Goal: Task Accomplishment & Management: Use online tool/utility

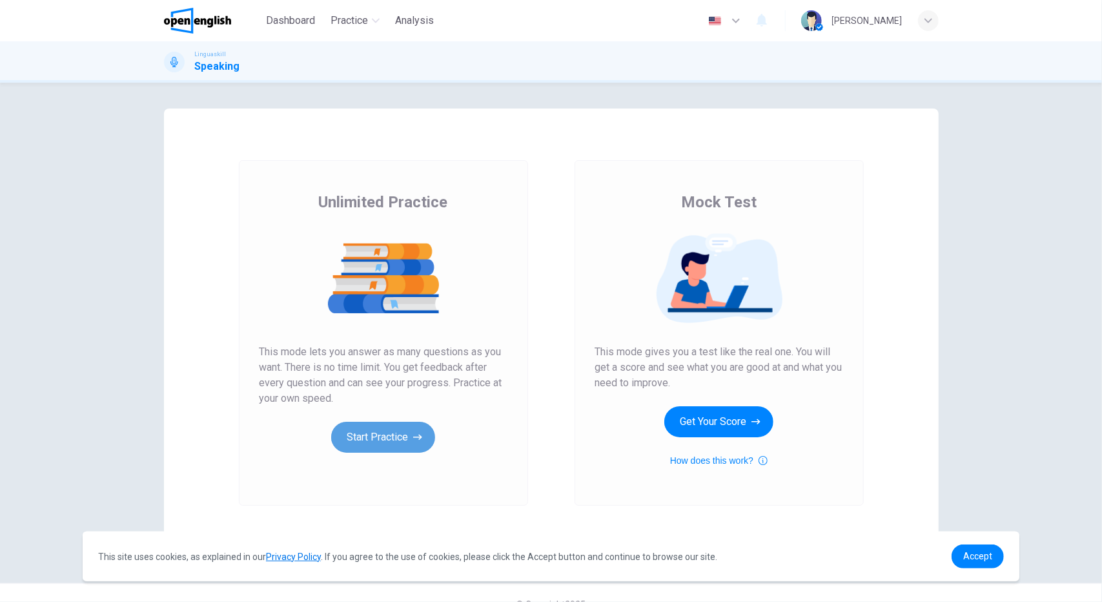
click at [365, 440] on button "Start Practice" at bounding box center [383, 436] width 104 height 31
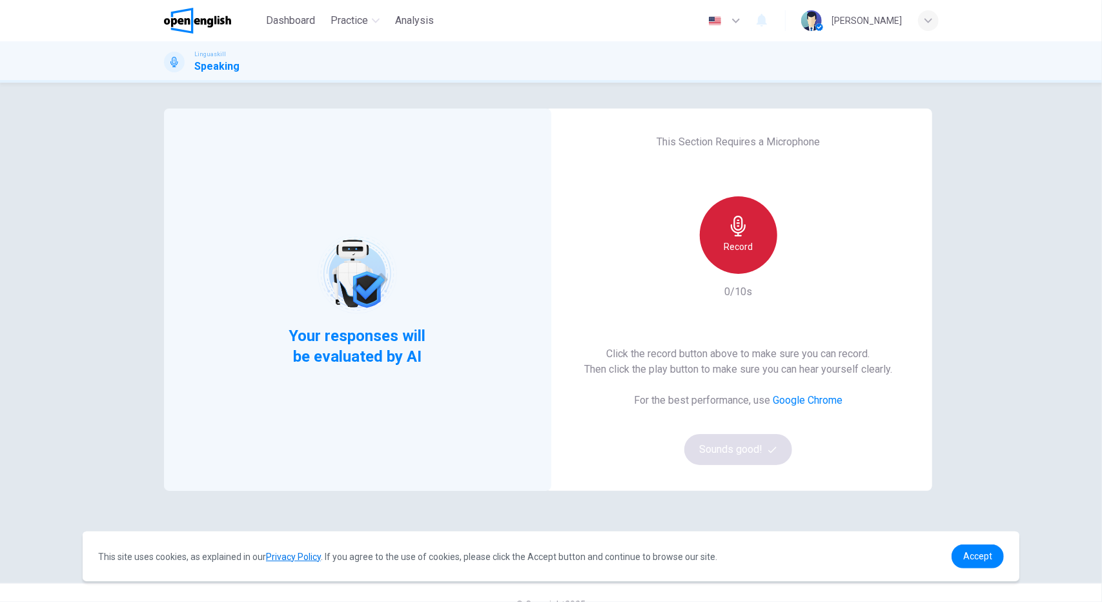
click at [744, 237] on div "Record" at bounding box center [738, 234] width 77 height 77
click at [747, 238] on div "Stop" at bounding box center [738, 234] width 77 height 77
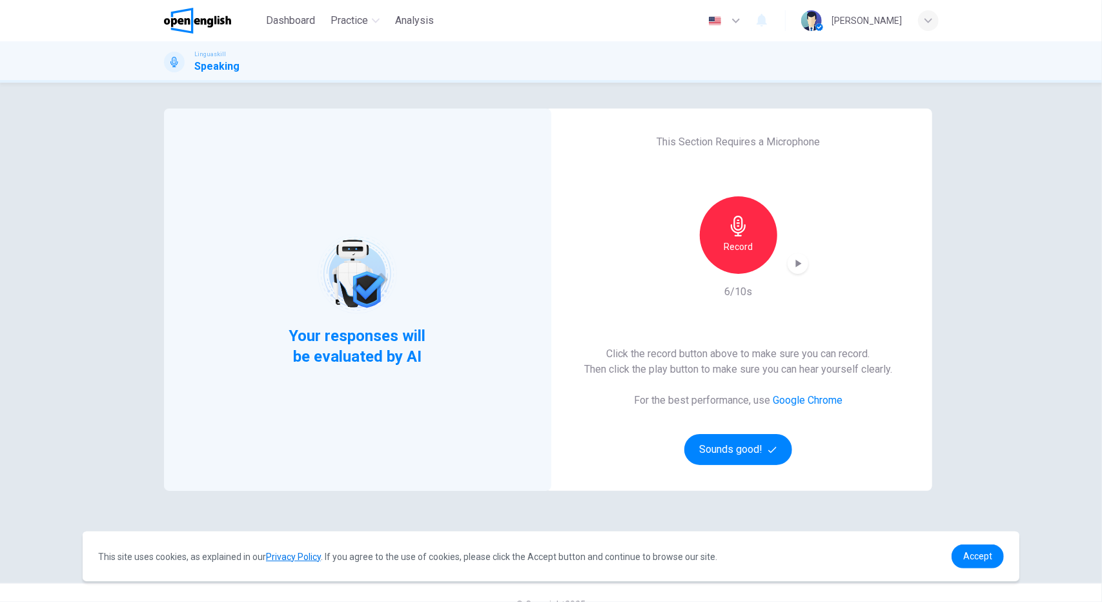
click at [781, 265] on div "Record" at bounding box center [738, 234] width 139 height 77
click at [791, 265] on icon "button" at bounding box center [797, 263] width 13 height 13
click at [795, 309] on div "This Section Requires a Microphone Record 6/10s Click the record button above t…" at bounding box center [738, 299] width 387 height 382
click at [736, 438] on button "Sounds good!" at bounding box center [738, 449] width 108 height 31
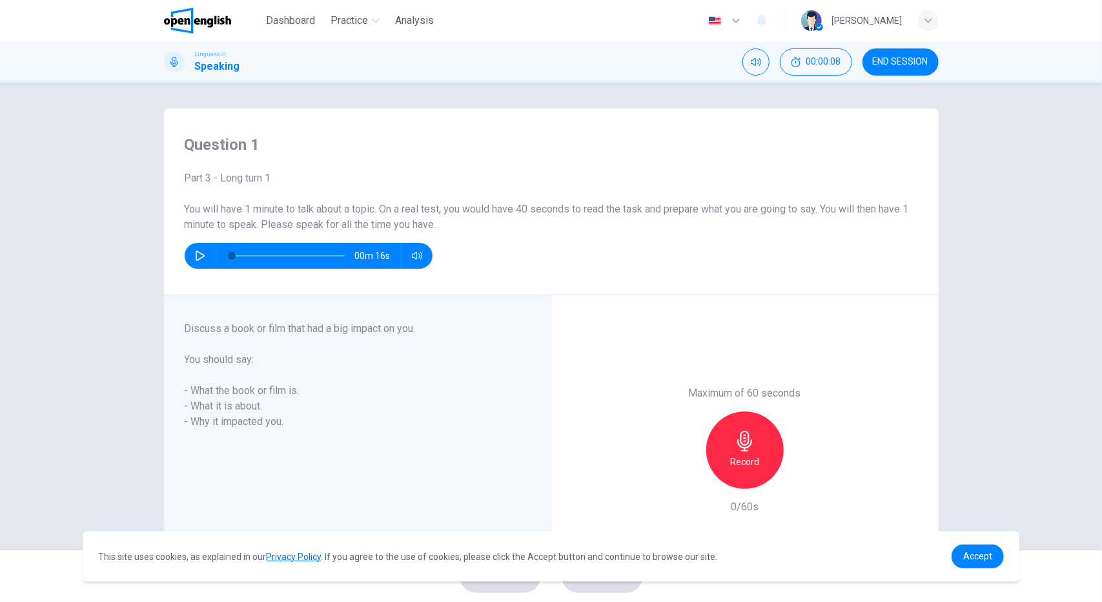
click at [196, 258] on icon "button" at bounding box center [200, 255] width 9 height 10
click at [196, 258] on icon "button" at bounding box center [199, 256] width 7 height 8
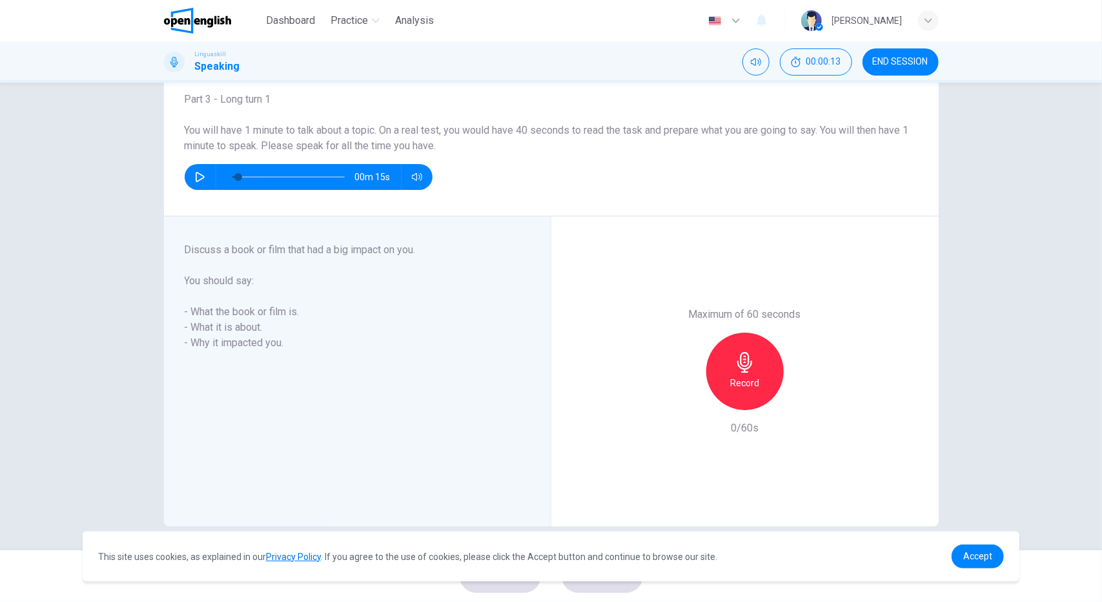
scroll to position [80, 0]
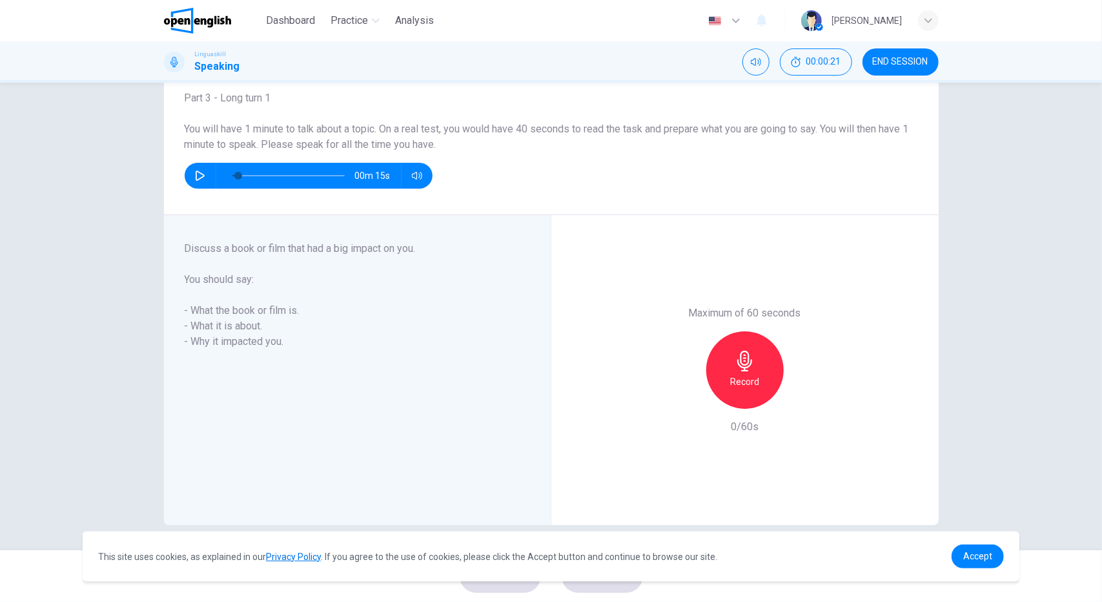
click at [730, 363] on div "Record" at bounding box center [744, 369] width 77 height 77
click at [754, 357] on div "Stop" at bounding box center [744, 369] width 77 height 77
click at [967, 549] on link "Accept" at bounding box center [977, 556] width 52 height 24
click at [989, 545] on link "Accept" at bounding box center [977, 556] width 52 height 24
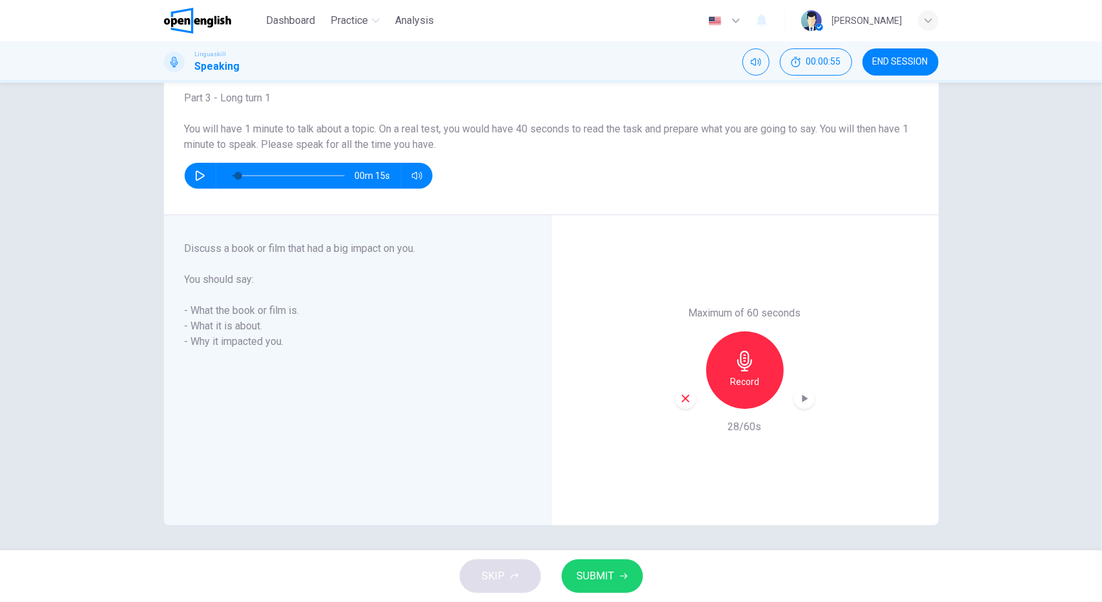
click at [613, 579] on span "SUBMIT" at bounding box center [595, 576] width 37 height 18
type input "*"
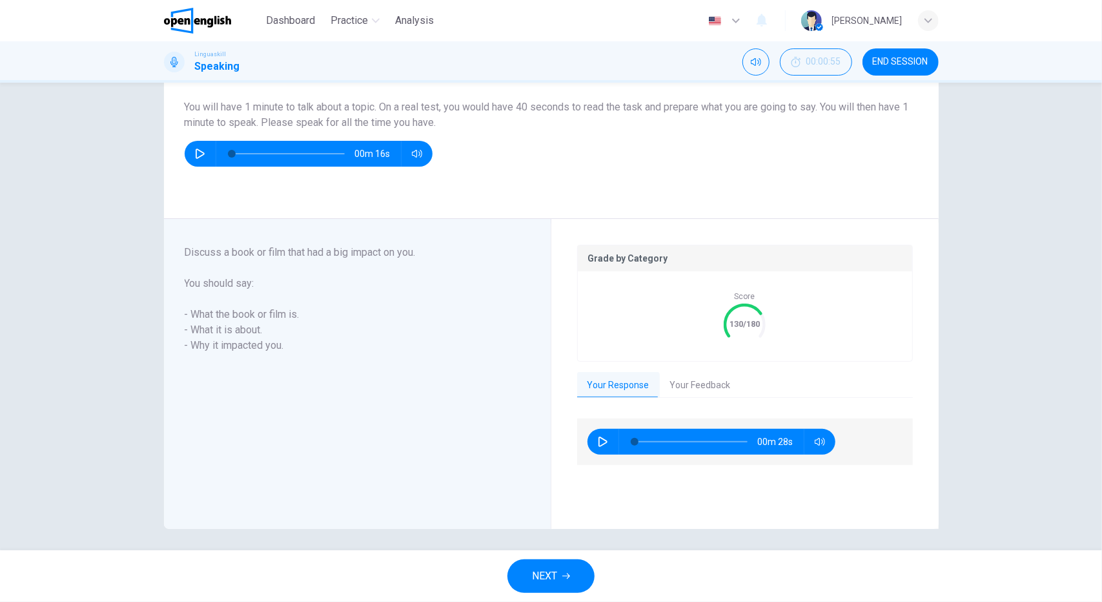
scroll to position [106, 0]
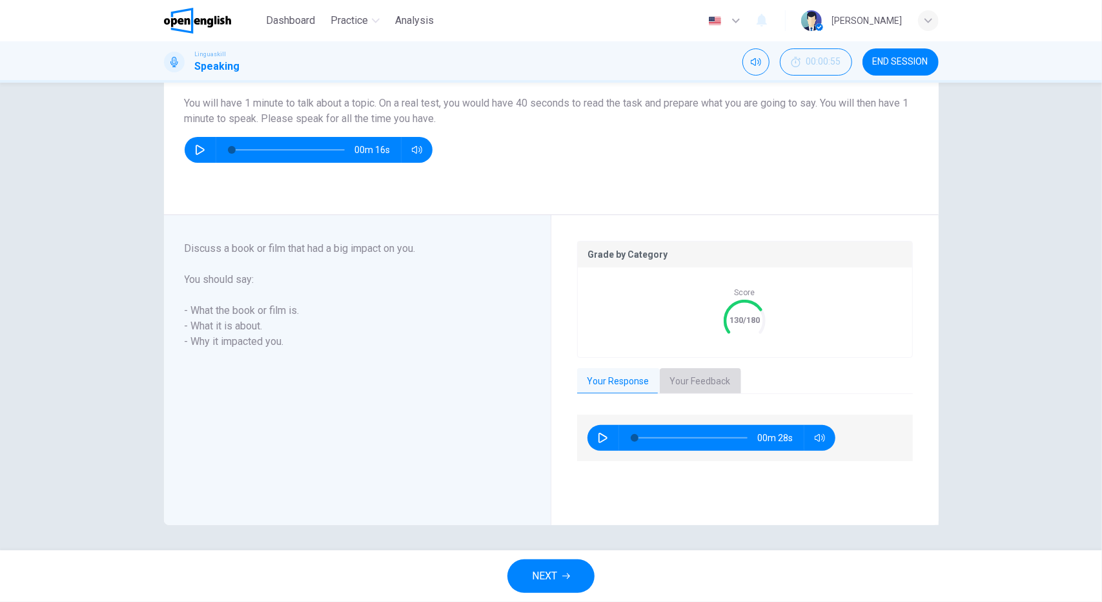
click at [680, 389] on button "Your Feedback" at bounding box center [700, 381] width 81 height 27
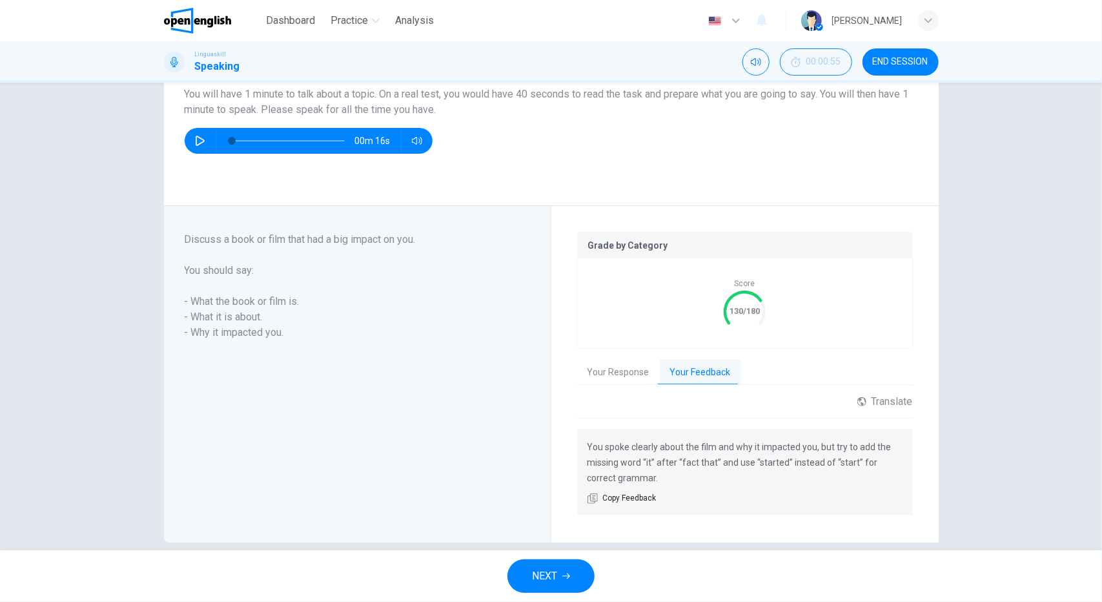
scroll to position [132, 0]
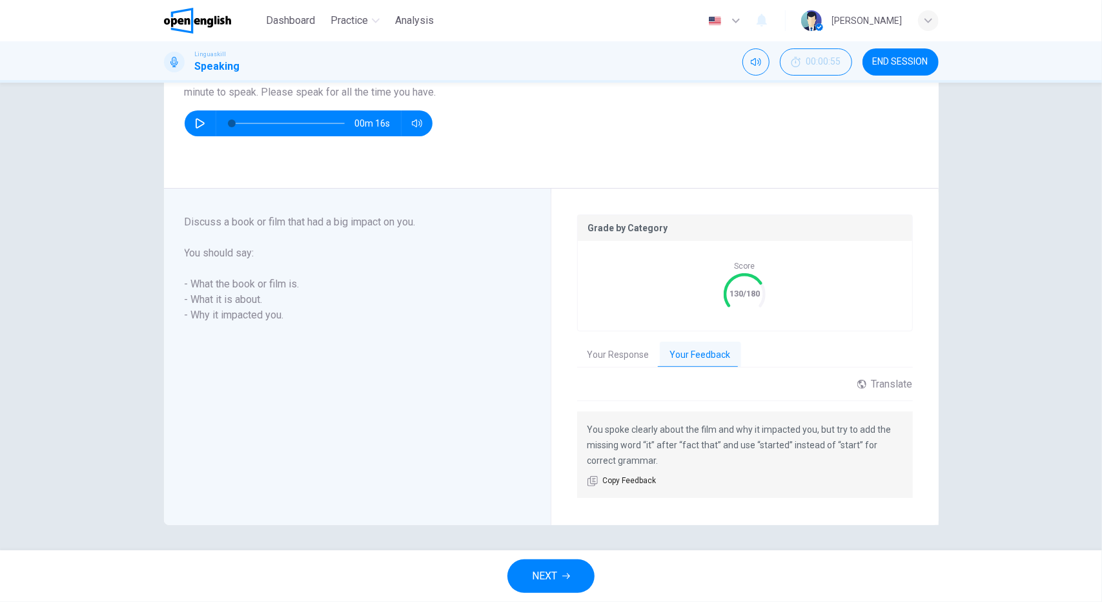
click at [557, 585] on button "NEXT" at bounding box center [550, 576] width 87 height 34
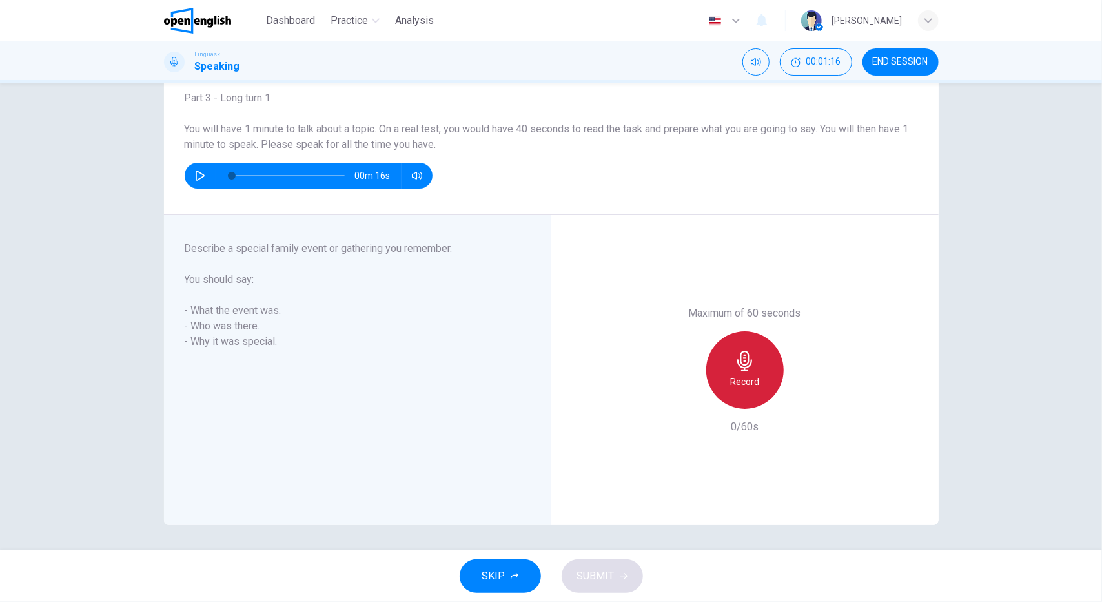
click at [753, 358] on div "Record" at bounding box center [744, 369] width 77 height 77
click at [747, 378] on h6 "Stop" at bounding box center [744, 381] width 19 height 15
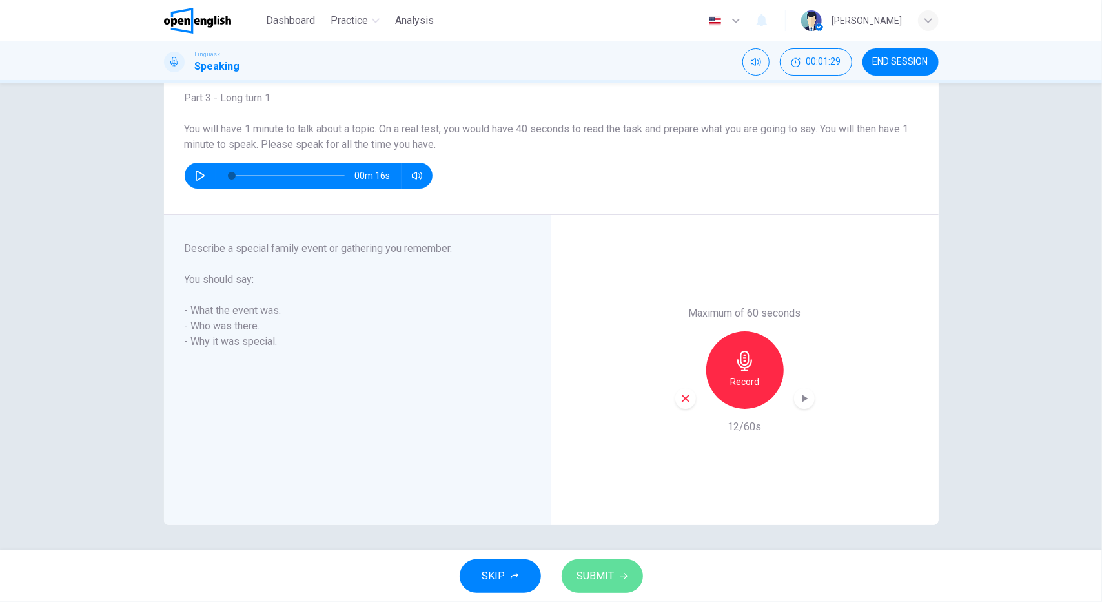
click at [609, 569] on span "SUBMIT" at bounding box center [595, 576] width 37 height 18
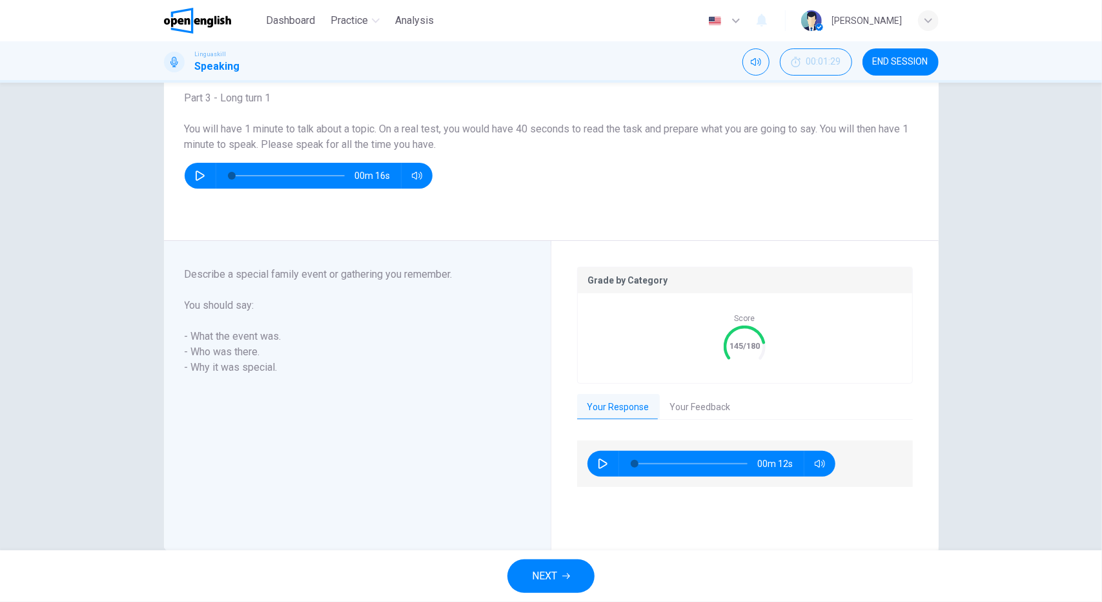
click at [594, 455] on button "button" at bounding box center [603, 464] width 21 height 26
click at [598, 458] on icon "button" at bounding box center [603, 463] width 10 height 10
type input "*"
click at [706, 407] on button "Your Feedback" at bounding box center [700, 407] width 81 height 27
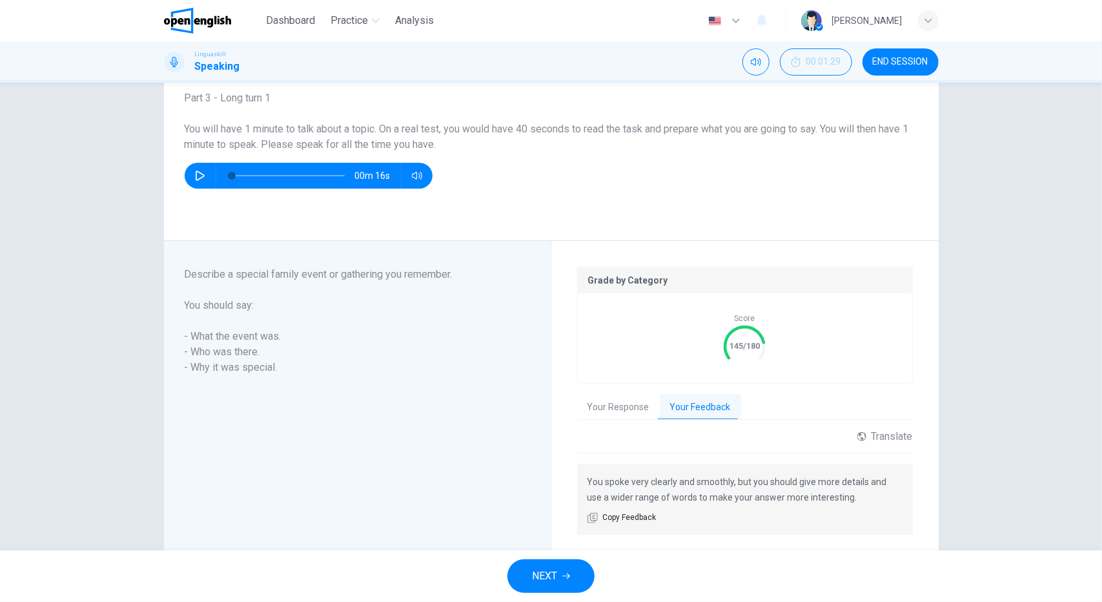
scroll to position [117, 0]
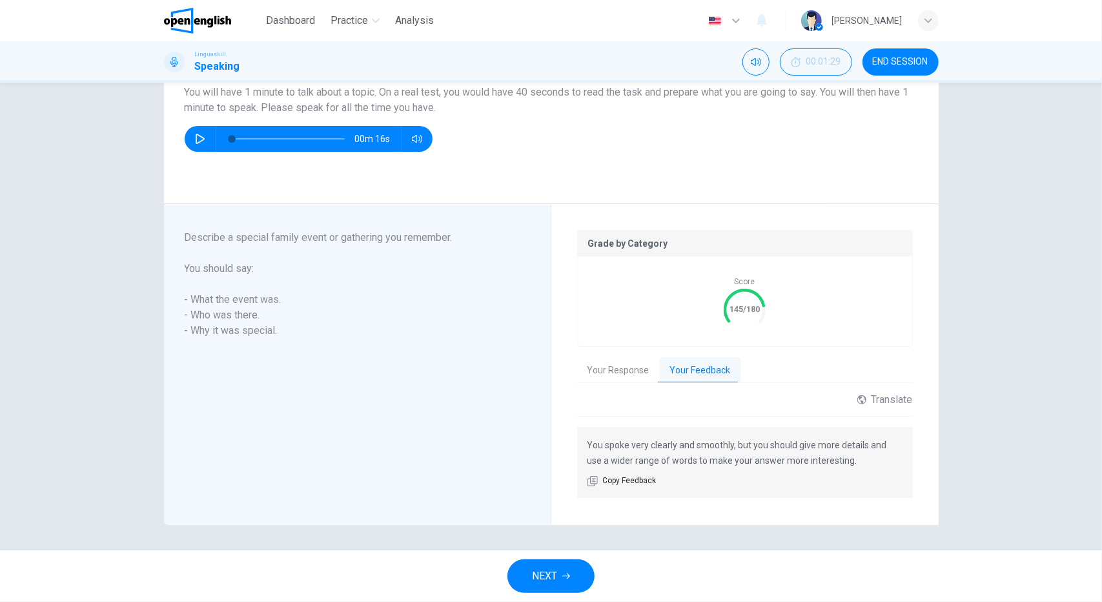
click at [549, 560] on button "NEXT" at bounding box center [550, 576] width 87 height 34
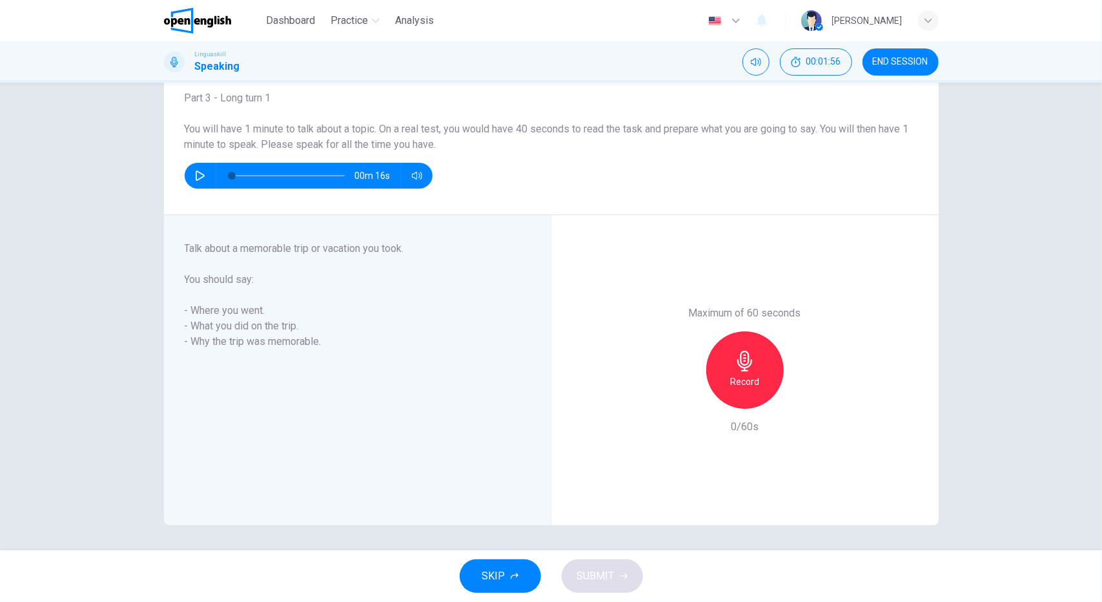
click at [745, 361] on icon "button" at bounding box center [744, 360] width 15 height 21
click at [760, 369] on div "Stop" at bounding box center [744, 369] width 77 height 77
click at [607, 568] on span "SUBMIT" at bounding box center [595, 576] width 37 height 18
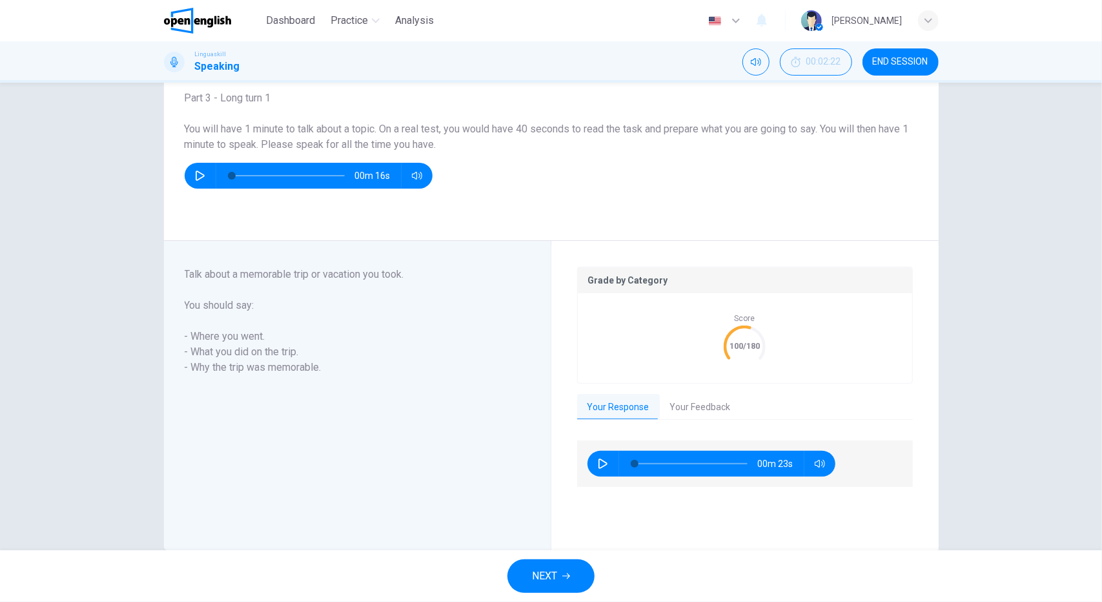
click at [712, 401] on button "Your Feedback" at bounding box center [700, 407] width 81 height 27
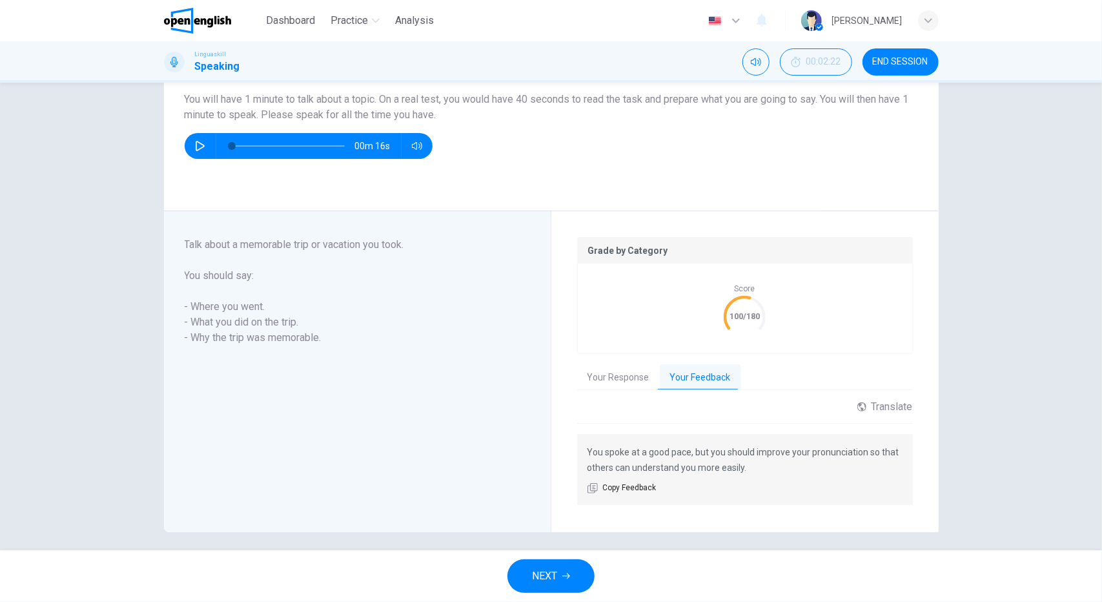
scroll to position [117, 0]
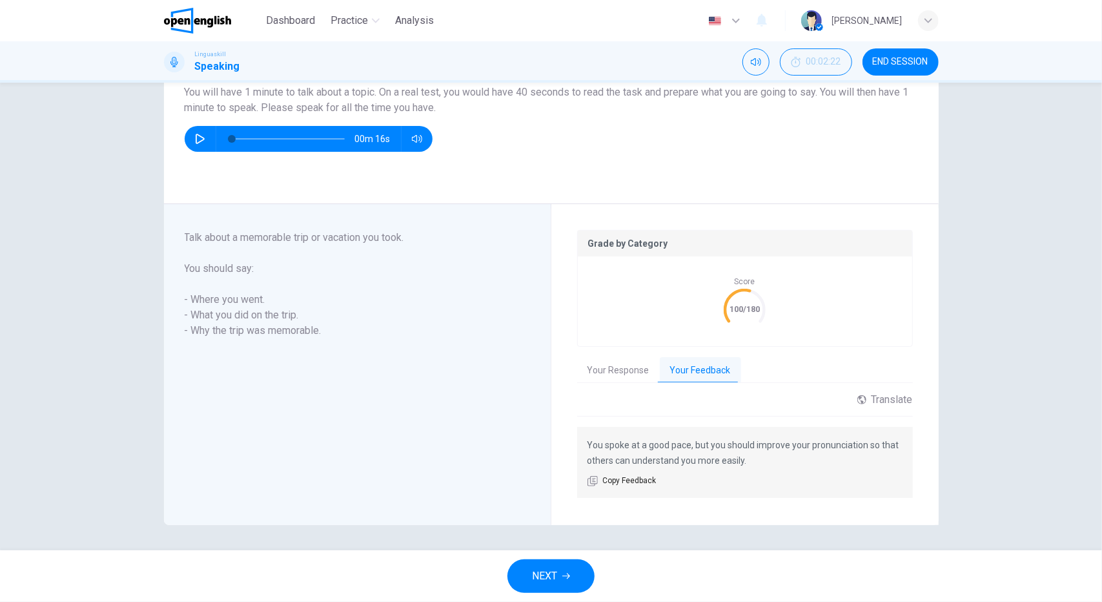
click at [539, 567] on span "NEXT" at bounding box center [544, 576] width 25 height 18
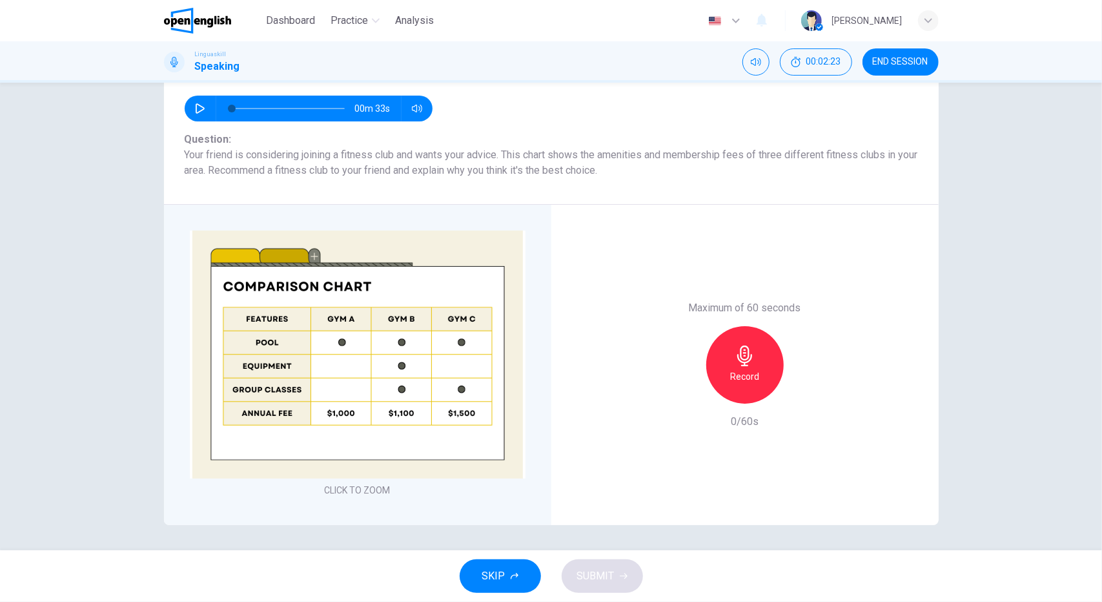
scroll to position [168, 0]
click at [742, 386] on div "Record" at bounding box center [744, 364] width 77 height 77
click at [725, 361] on div "Stop" at bounding box center [744, 364] width 77 height 77
click at [597, 570] on span "SUBMIT" at bounding box center [595, 576] width 37 height 18
click at [289, 254] on img at bounding box center [358, 354] width 336 height 248
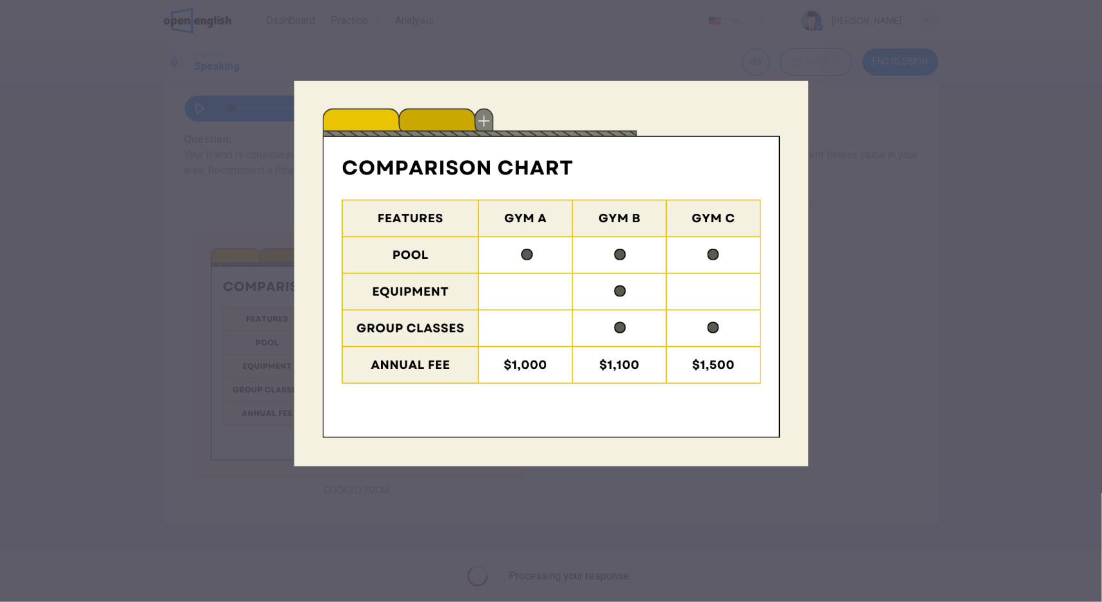
click at [1079, 279] on div at bounding box center [551, 301] width 1102 height 602
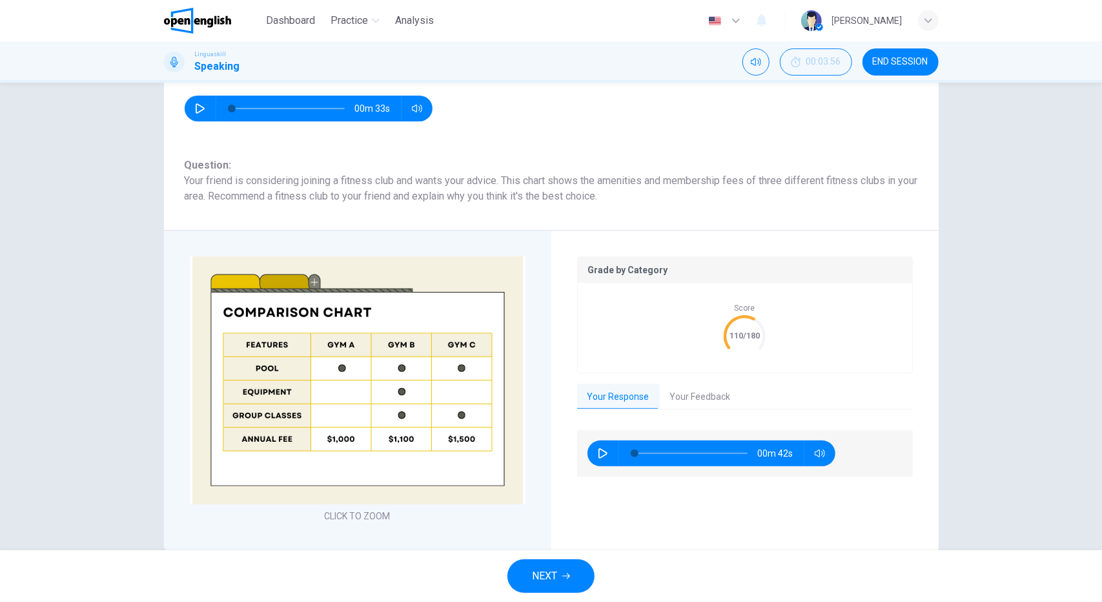
click at [705, 389] on button "Your Feedback" at bounding box center [700, 396] width 81 height 27
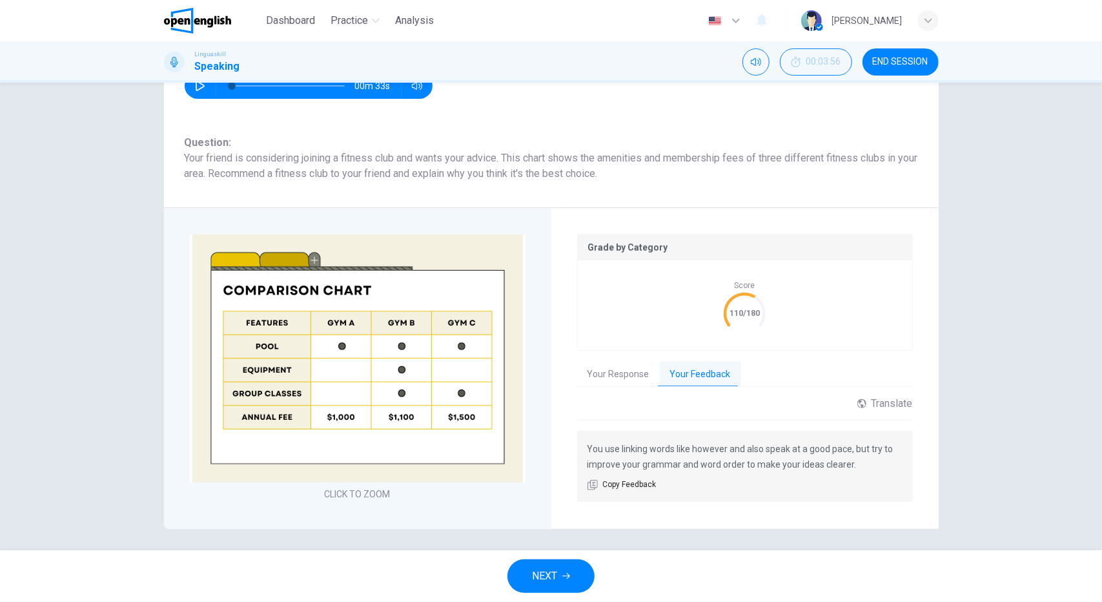
scroll to position [194, 0]
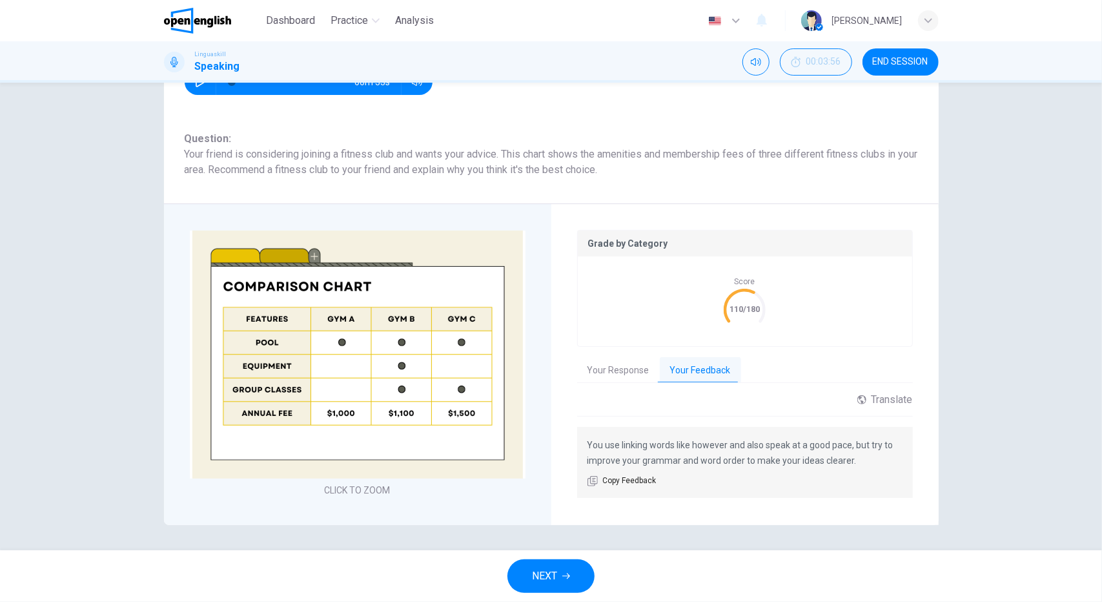
click at [649, 374] on button "Your Response" at bounding box center [618, 370] width 83 height 27
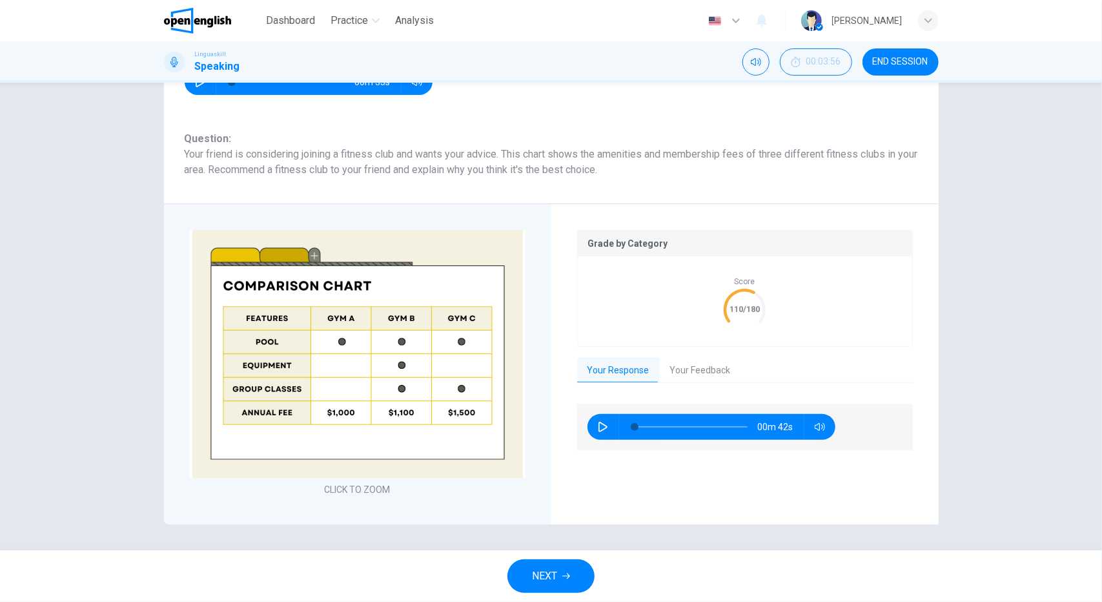
scroll to position [194, 0]
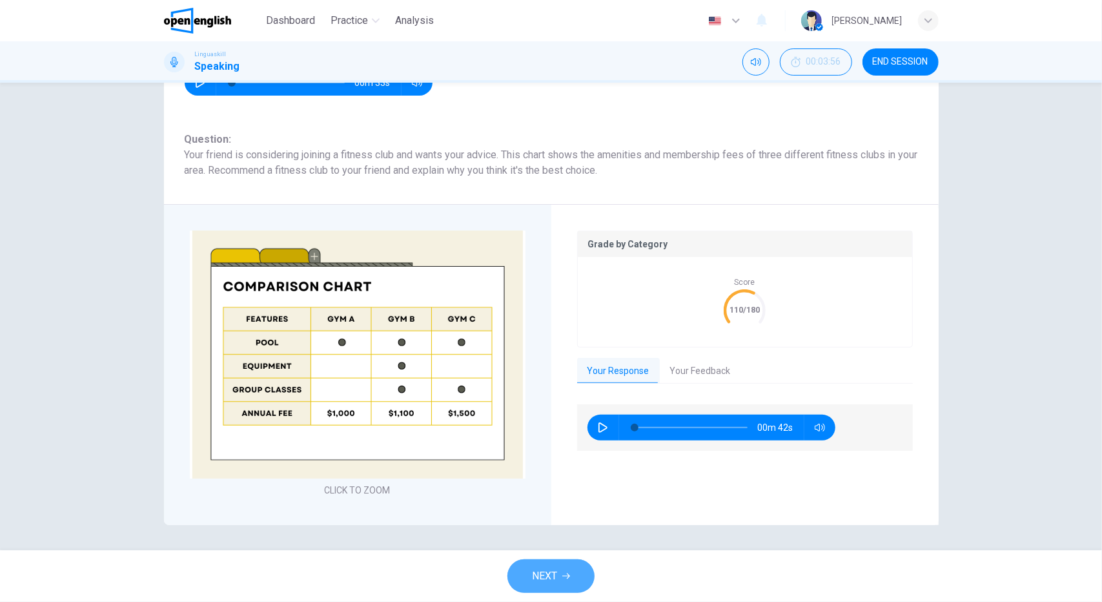
click at [541, 567] on span "NEXT" at bounding box center [544, 576] width 25 height 18
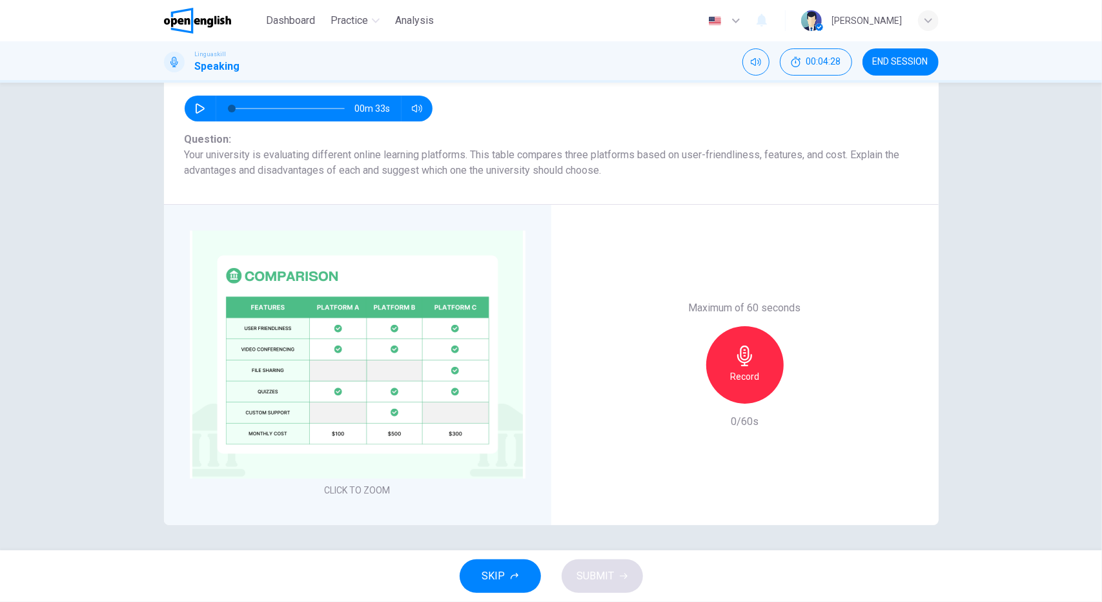
click at [727, 369] on div "Record" at bounding box center [744, 364] width 77 height 77
click at [735, 366] on div "Stop" at bounding box center [744, 364] width 77 height 77
click at [588, 564] on button "SUBMIT" at bounding box center [602, 576] width 81 height 34
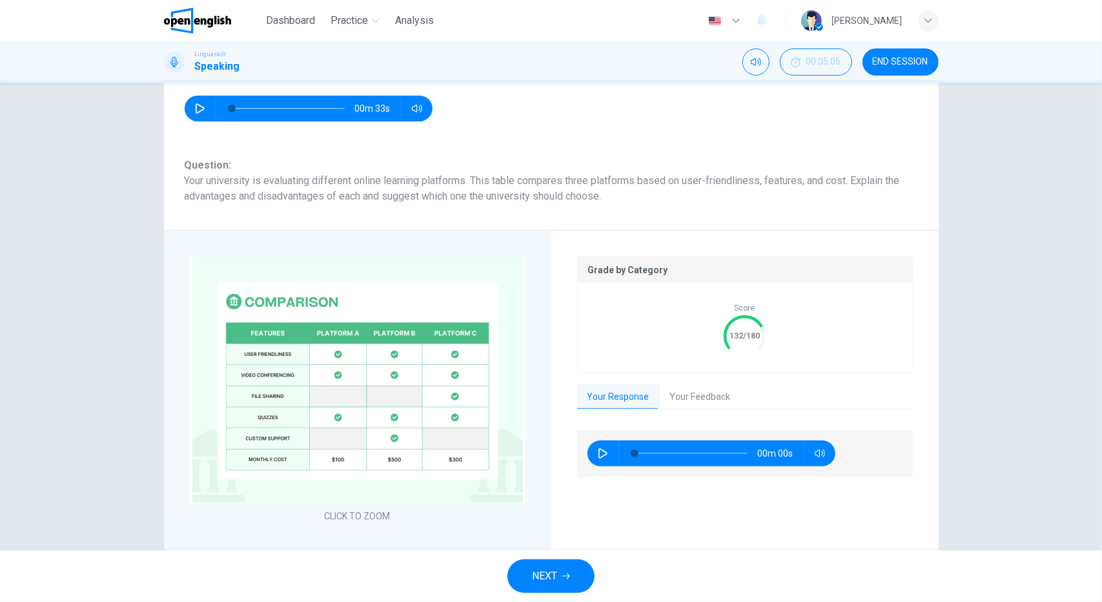
click at [705, 394] on button "Your Feedback" at bounding box center [700, 396] width 81 height 27
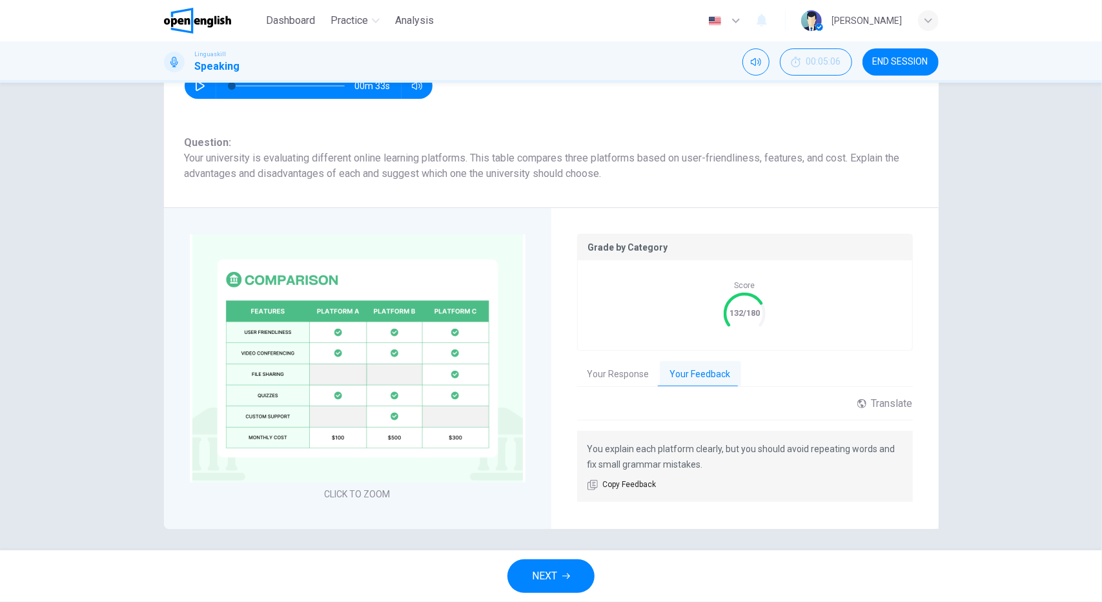
scroll to position [194, 0]
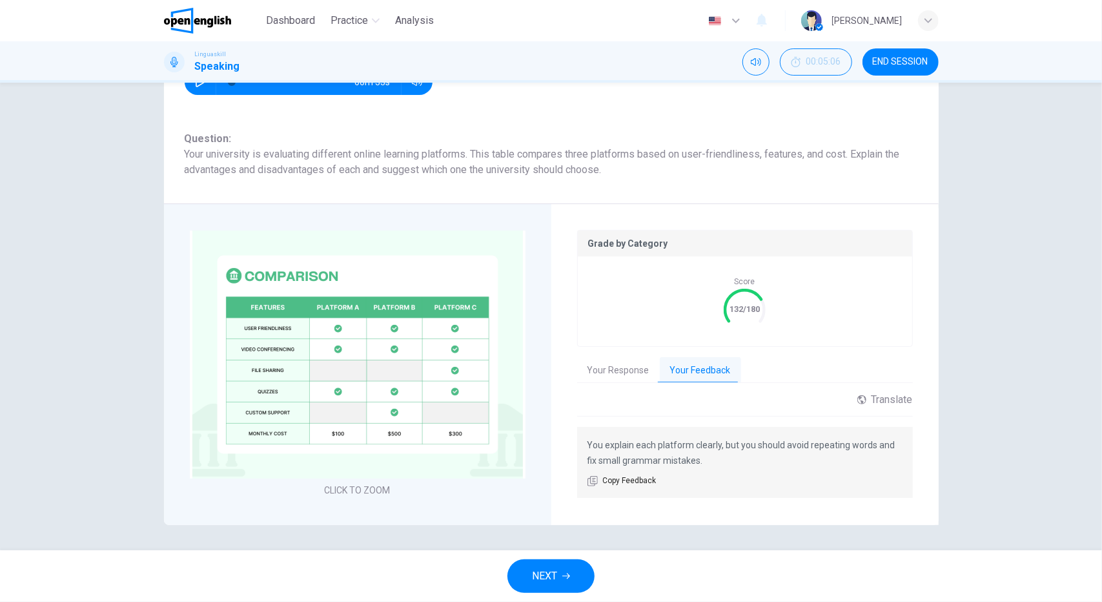
click at [559, 570] on button "NEXT" at bounding box center [550, 576] width 87 height 34
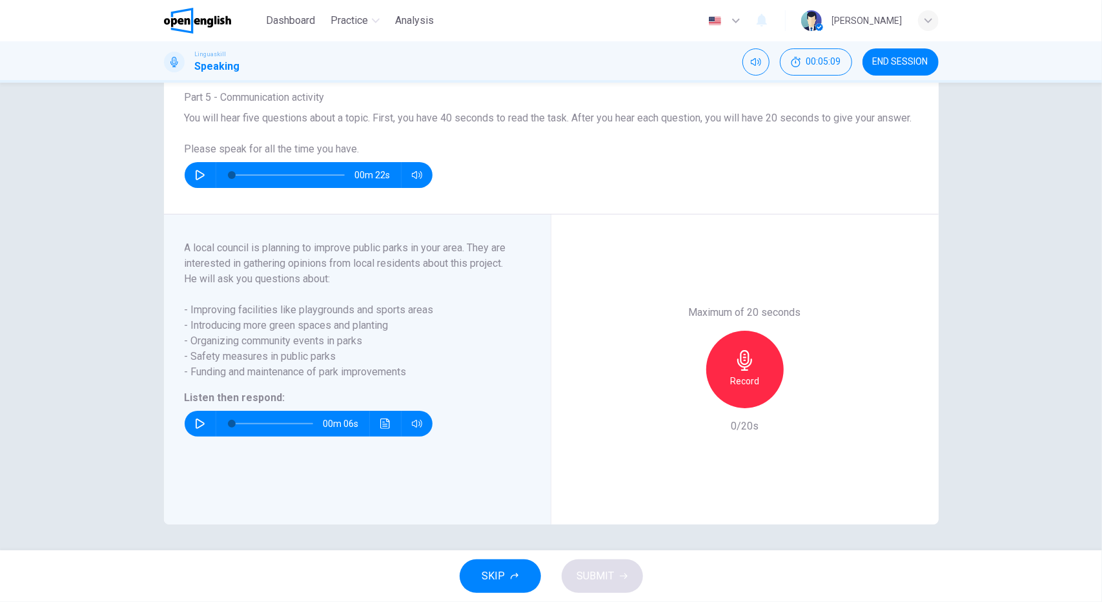
scroll to position [96, 0]
click at [195, 428] on icon "button" at bounding box center [200, 423] width 10 height 10
type input "*"
click at [735, 374] on h6 "Record" at bounding box center [744, 380] width 29 height 15
click at [745, 384] on h6 "Stop" at bounding box center [744, 380] width 19 height 15
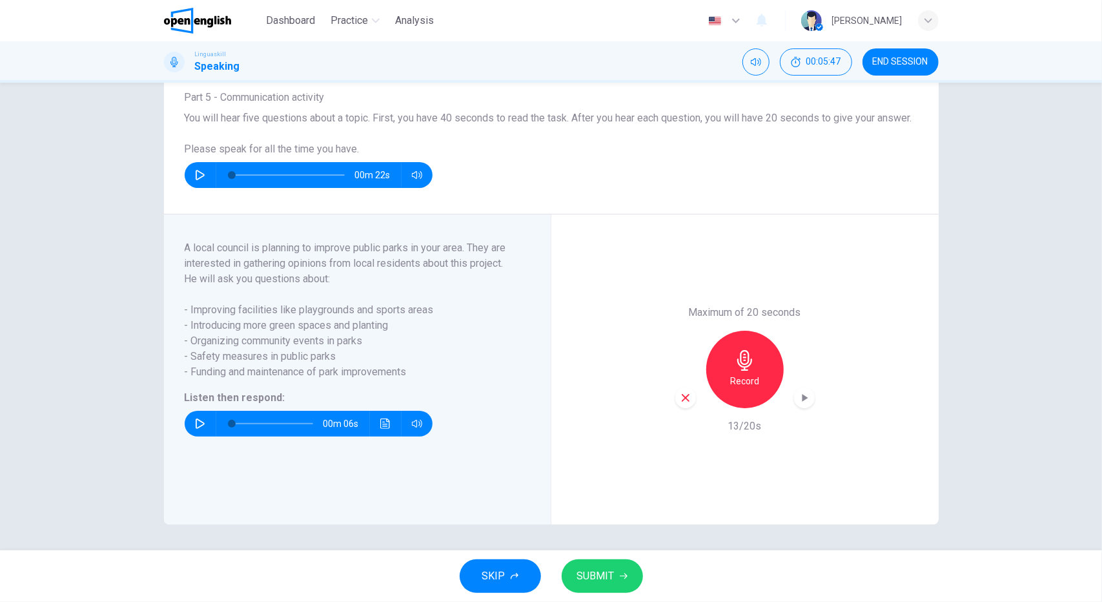
click at [675, 397] on div "button" at bounding box center [685, 397] width 21 height 21
click at [741, 378] on h6 "Record" at bounding box center [744, 380] width 29 height 15
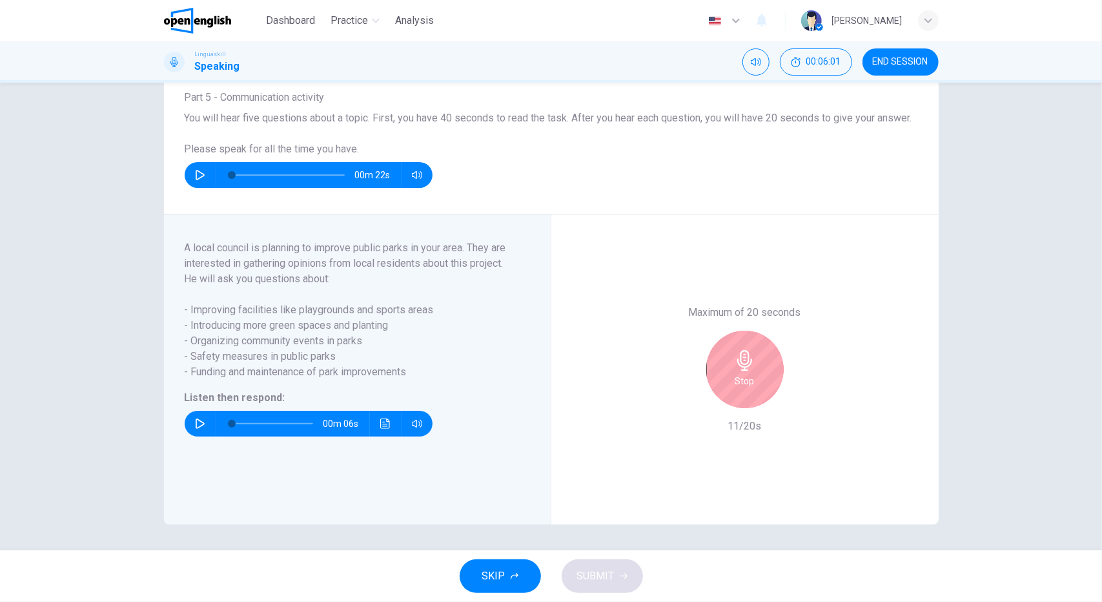
click at [753, 354] on div "Stop" at bounding box center [744, 368] width 77 height 77
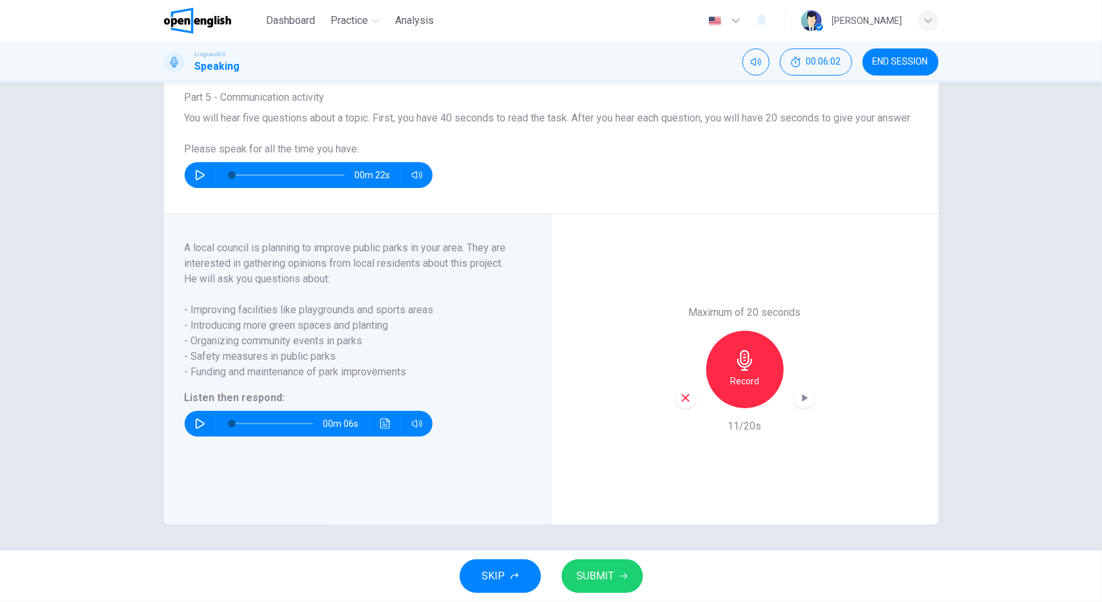
click at [600, 566] on button "SUBMIT" at bounding box center [602, 576] width 81 height 34
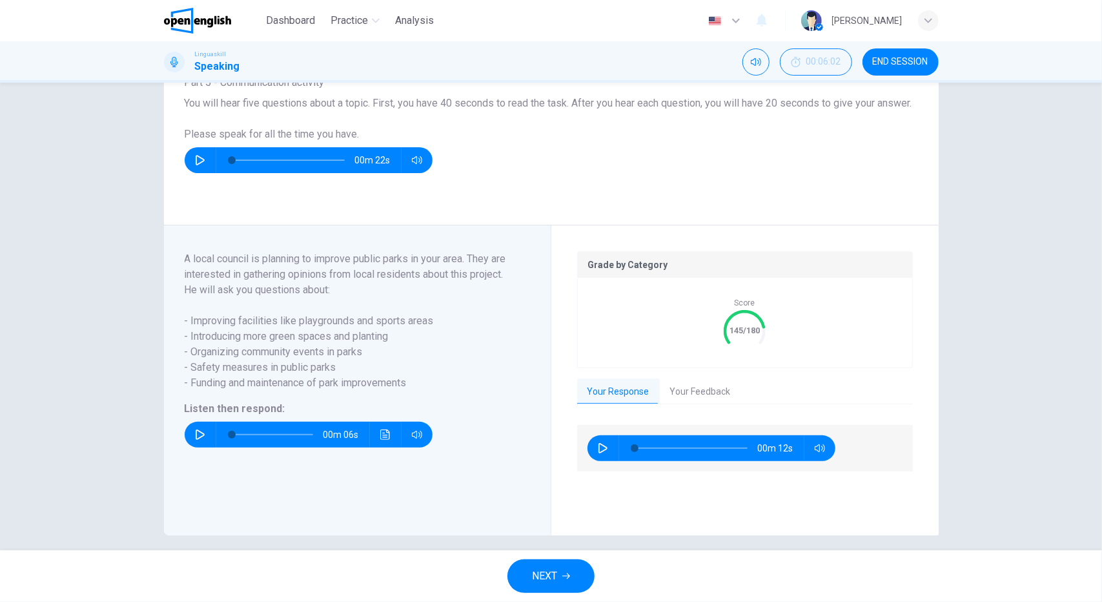
click at [607, 461] on button "button" at bounding box center [603, 448] width 21 height 26
type input "**"
click at [706, 403] on button "Your Feedback" at bounding box center [700, 391] width 81 height 27
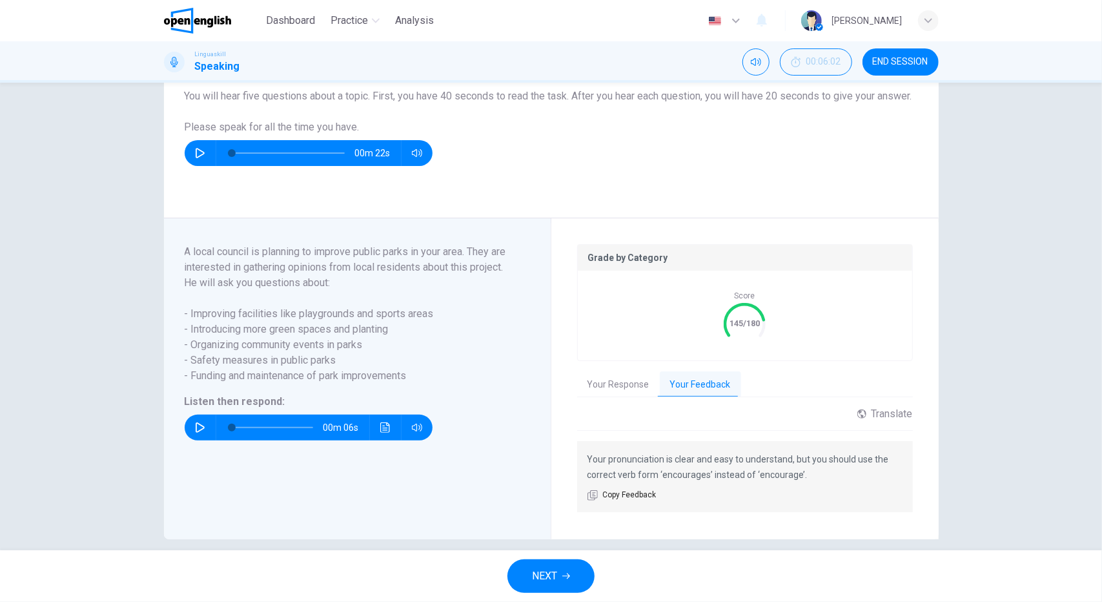
scroll to position [129, 0]
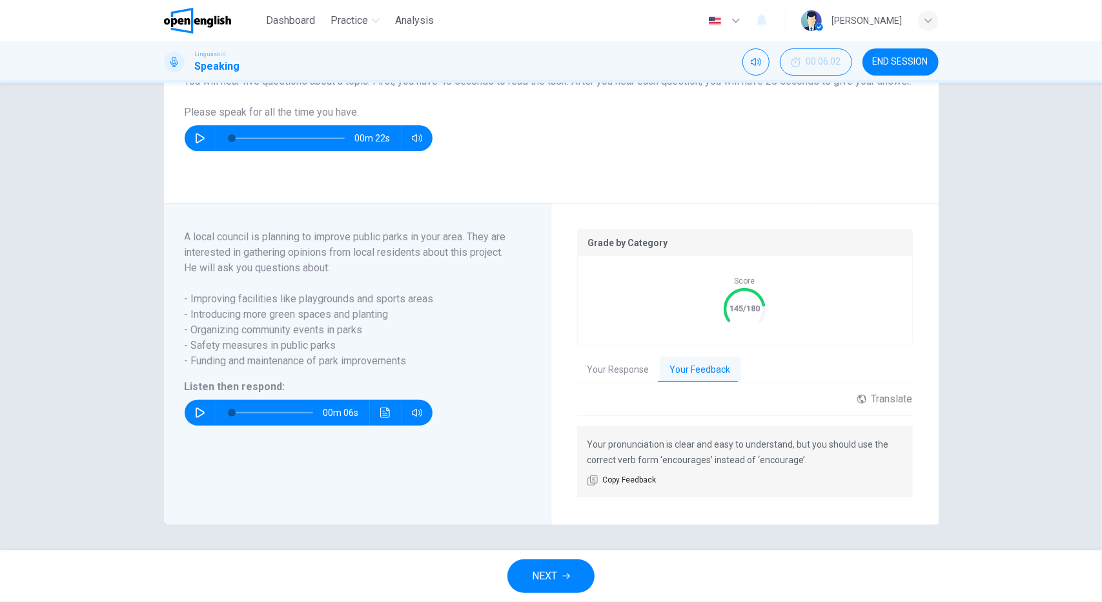
click at [759, 194] on div "Question 6 Part 5 - Communication activity You will hear five questions about a…" at bounding box center [551, 97] width 775 height 212
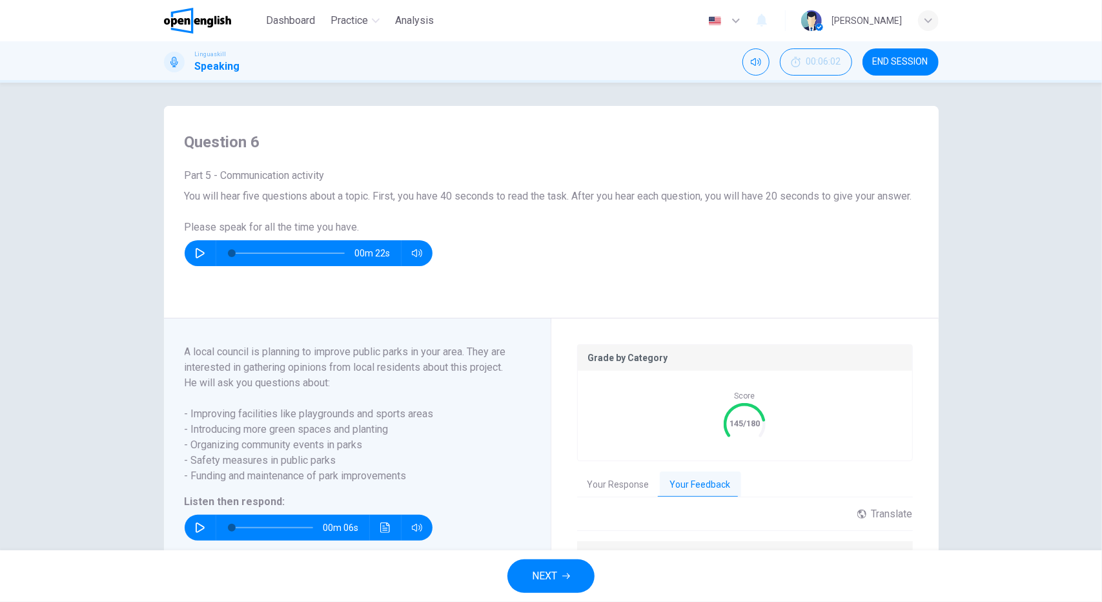
scroll to position [0, 0]
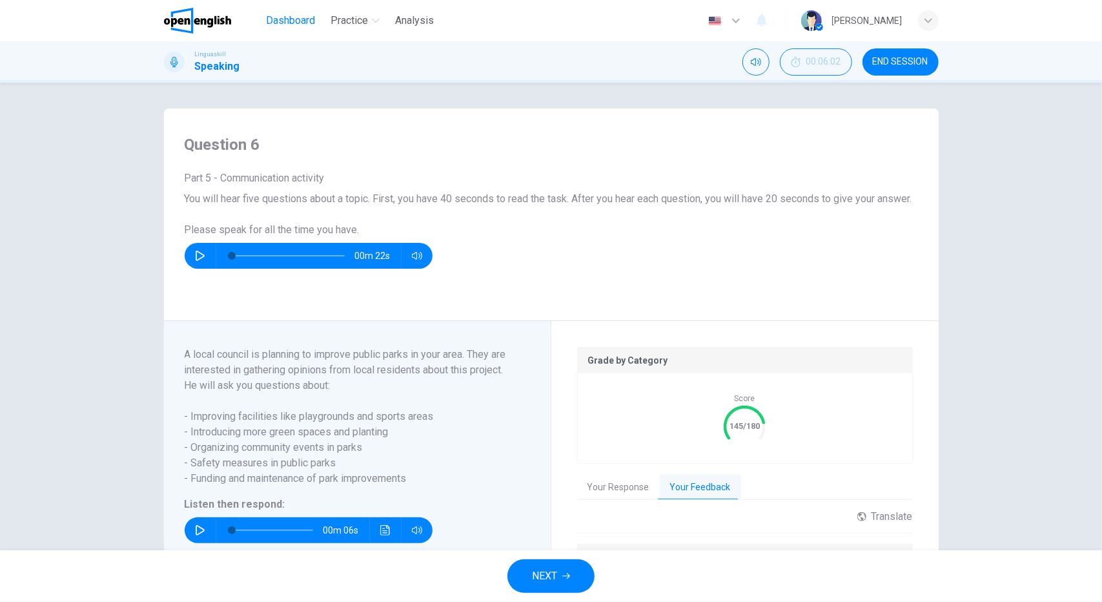
click at [281, 18] on span "Dashboard" at bounding box center [290, 20] width 49 height 15
click at [905, 61] on span "END SESSION" at bounding box center [901, 62] width 56 height 10
